Goal: Task Accomplishment & Management: Manage account settings

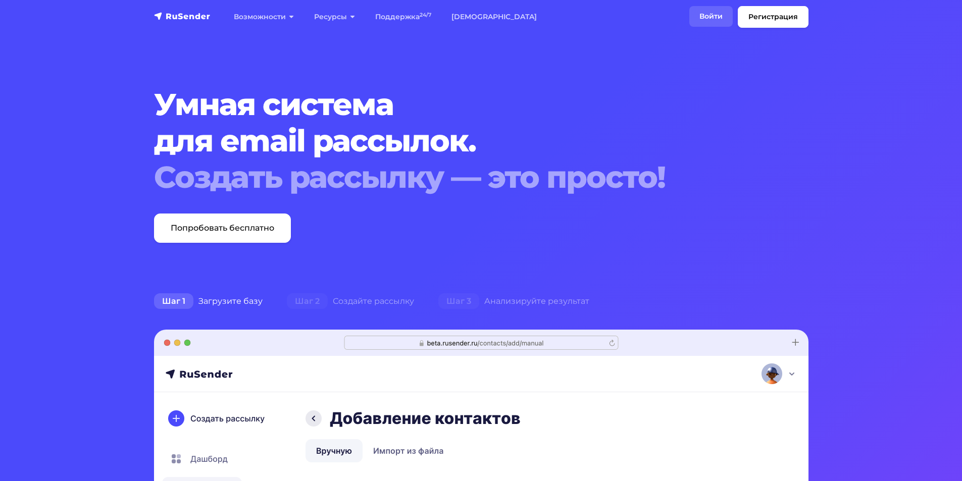
click at [696, 17] on link "Войти" at bounding box center [710, 16] width 43 height 21
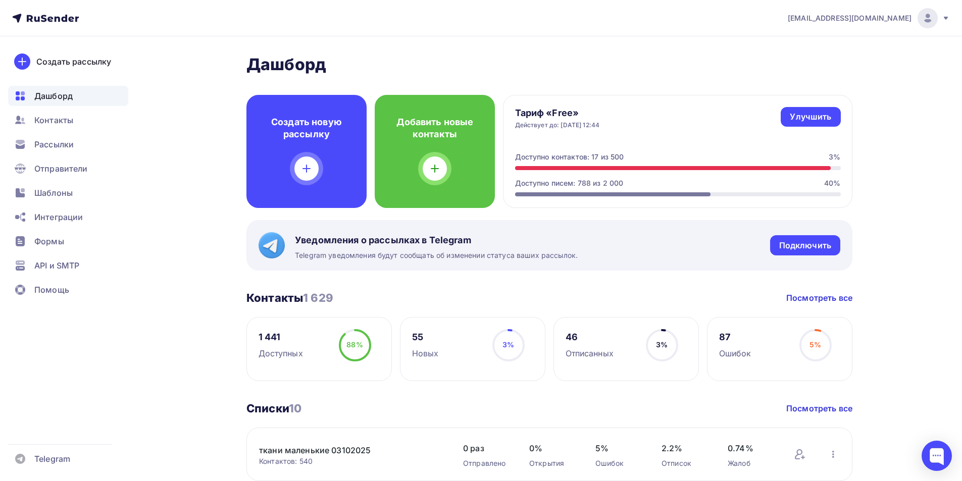
scroll to position [108, 0]
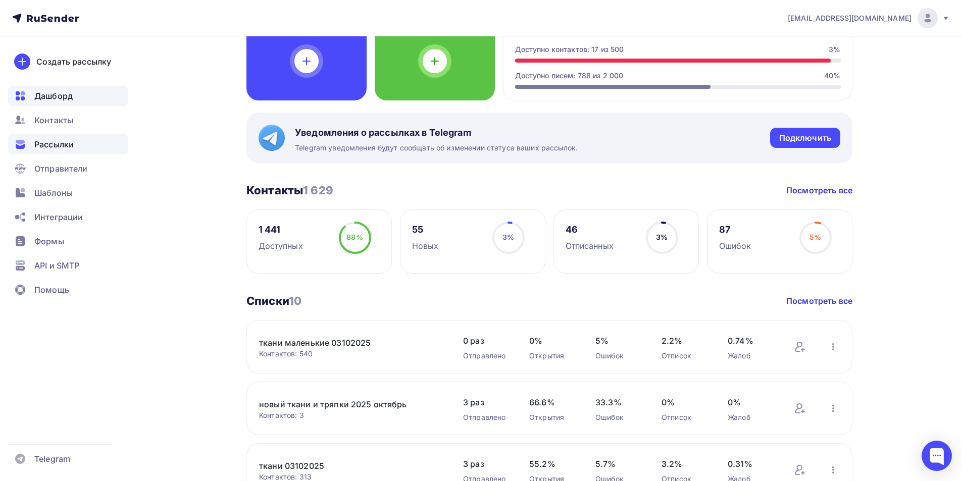
click at [86, 142] on div "Рассылки" at bounding box center [68, 144] width 120 height 20
